Goal: Entertainment & Leisure: Consume media (video, audio)

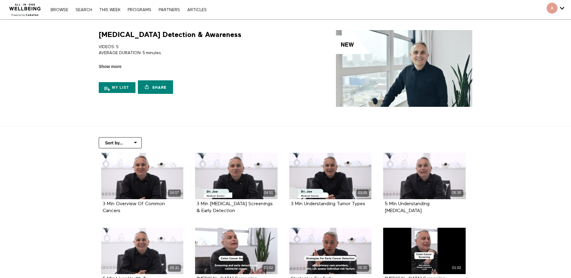
scroll to position [60, 0]
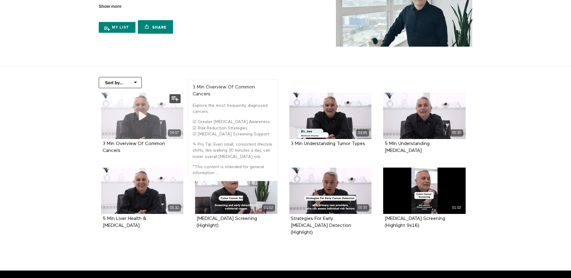
click at [143, 123] on span at bounding box center [142, 116] width 18 height 18
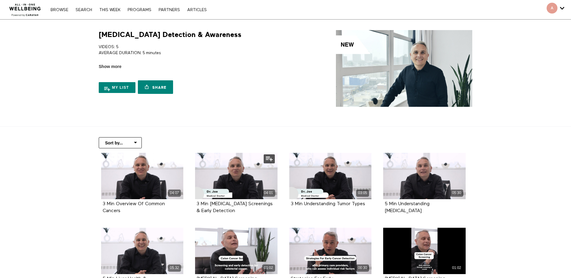
scroll to position [60, 0]
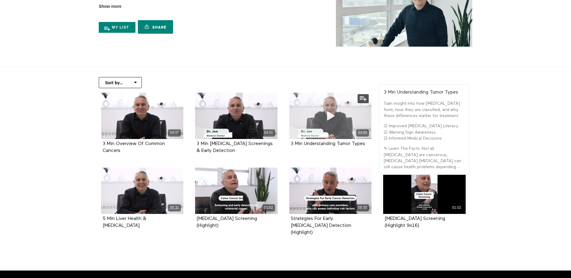
click at [317, 130] on div "03:05" at bounding box center [330, 132] width 82 height 7
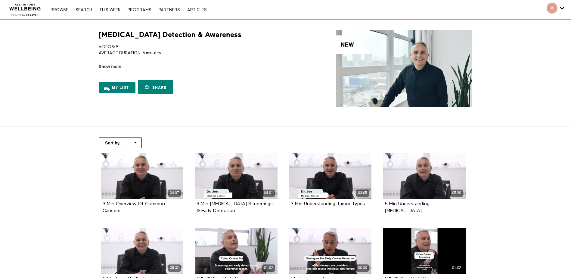
scroll to position [60, 0]
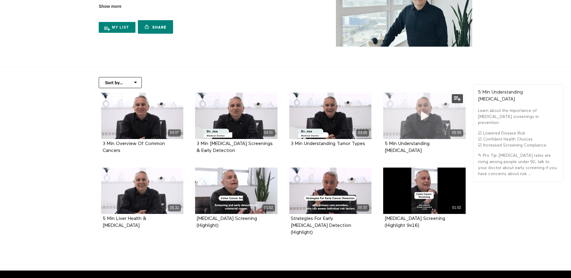
click at [416, 120] on icon at bounding box center [424, 115] width 18 height 11
